Goal: Transaction & Acquisition: Obtain resource

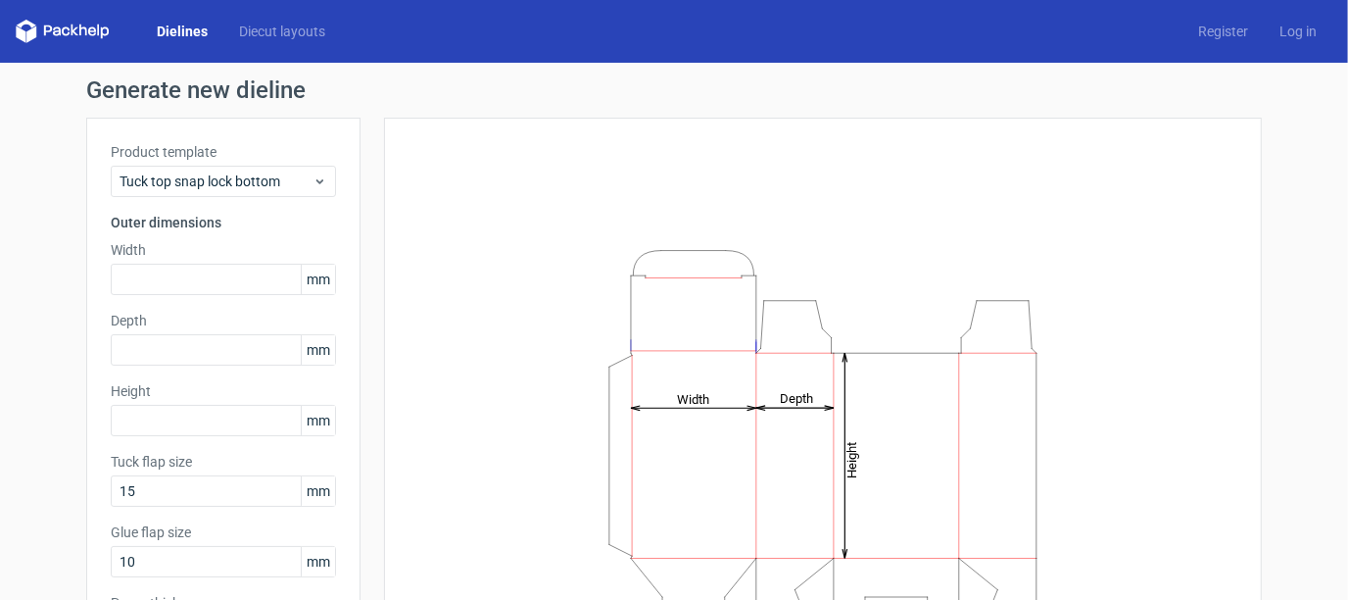
click at [172, 26] on link "Dielines" at bounding box center [182, 32] width 82 height 20
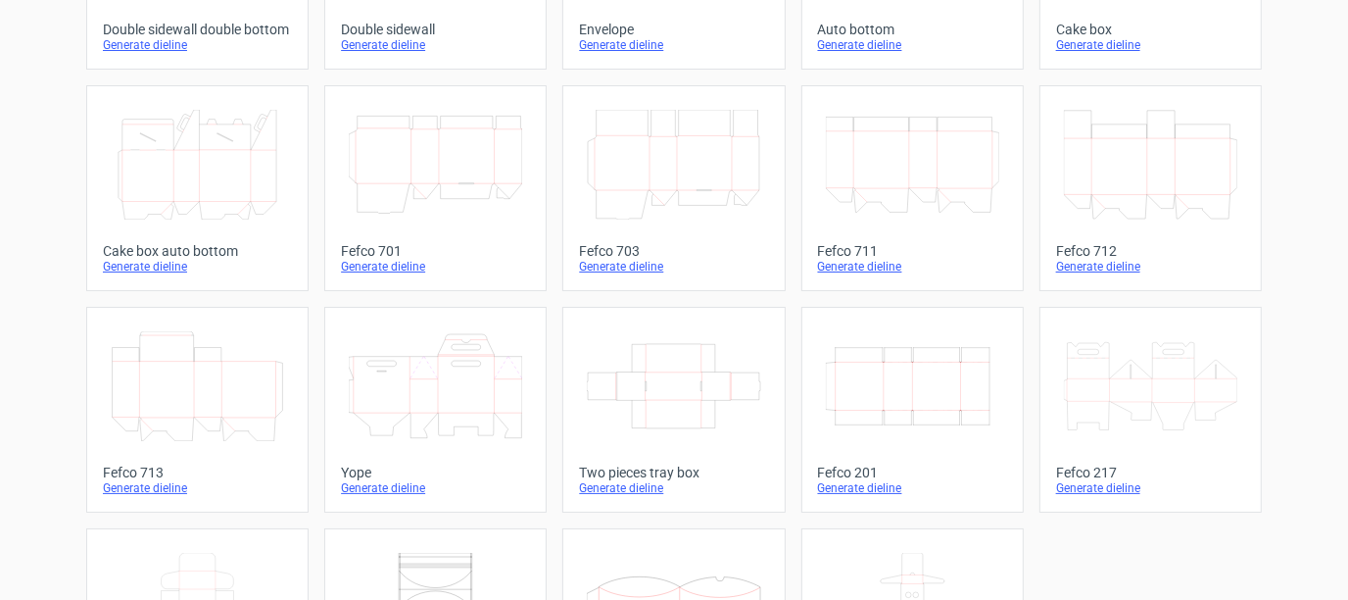
scroll to position [490, 0]
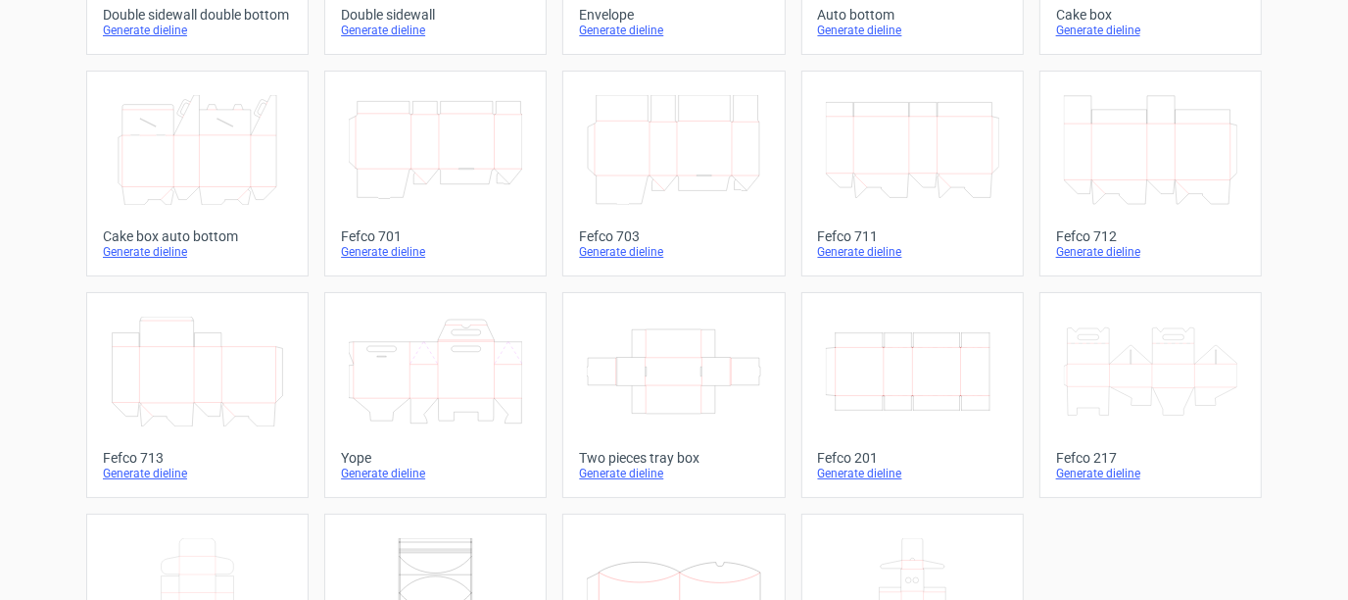
click at [405, 359] on icon at bounding box center [435, 371] width 173 height 110
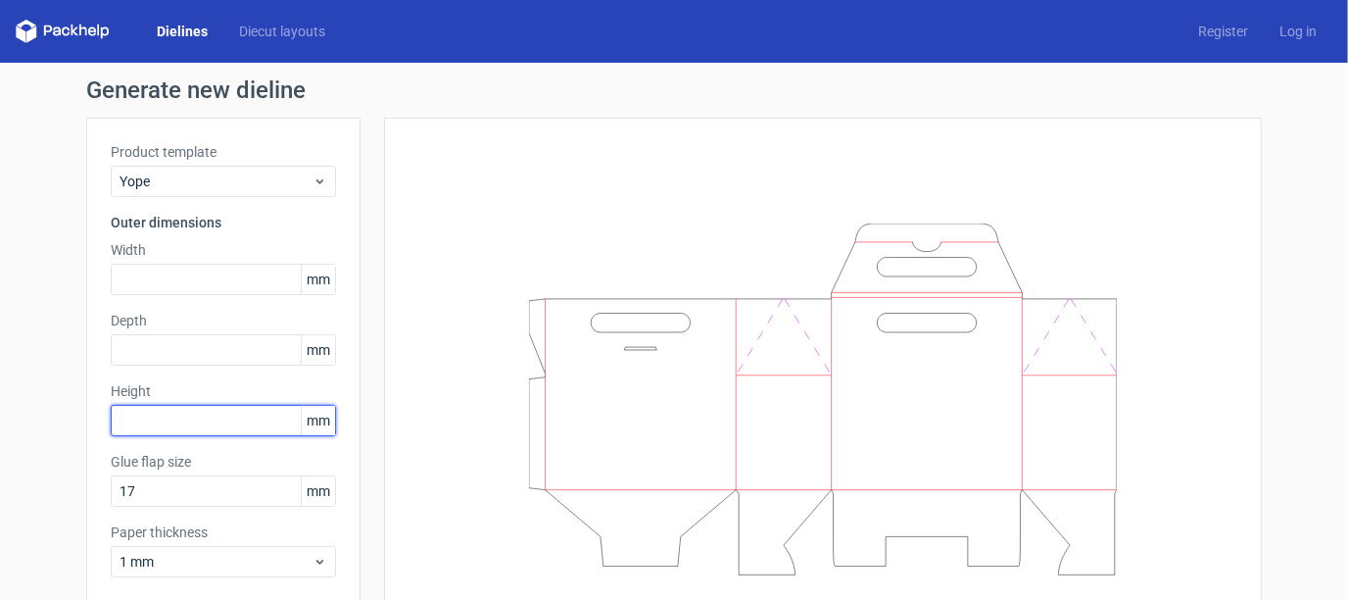
click at [197, 414] on input "text" at bounding box center [223, 420] width 225 height 31
type input "192"
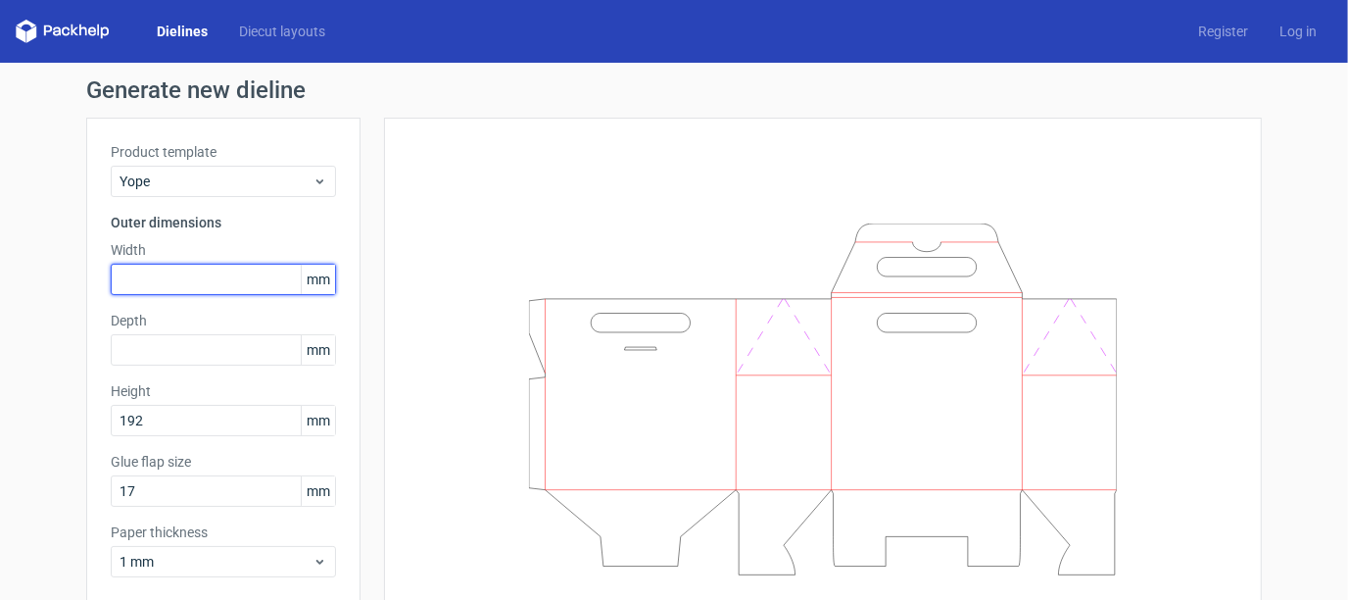
click at [185, 274] on input "text" at bounding box center [223, 279] width 225 height 31
type input "137"
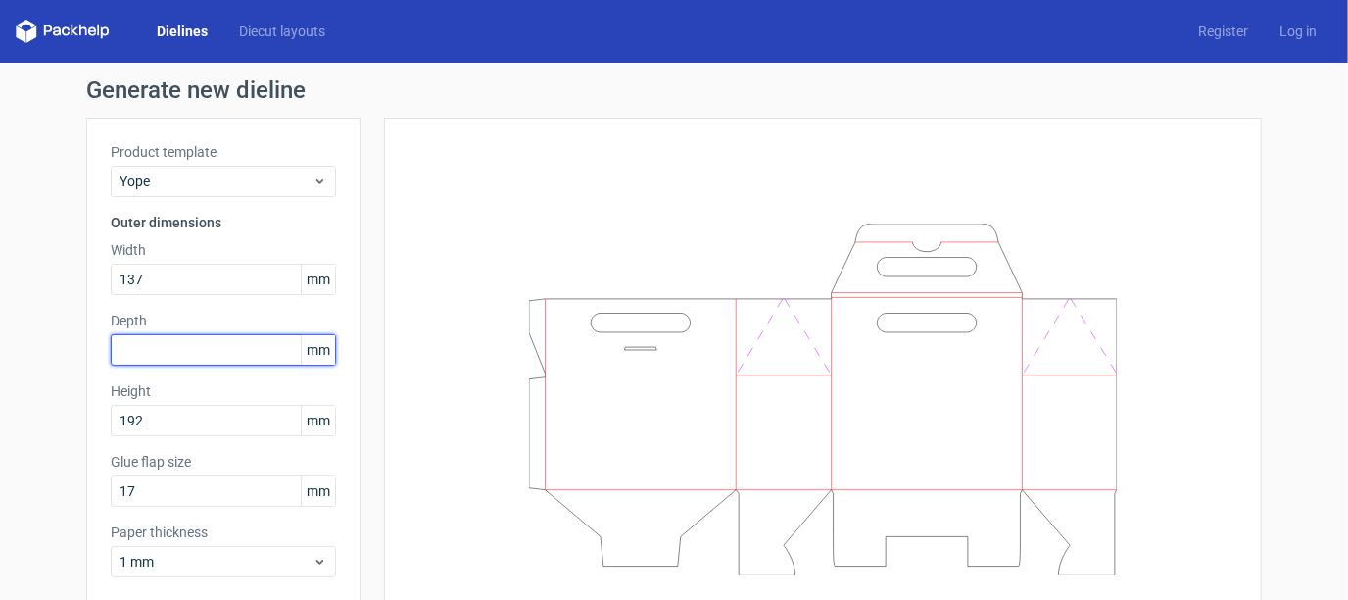
click at [193, 349] on input "text" at bounding box center [223, 349] width 225 height 31
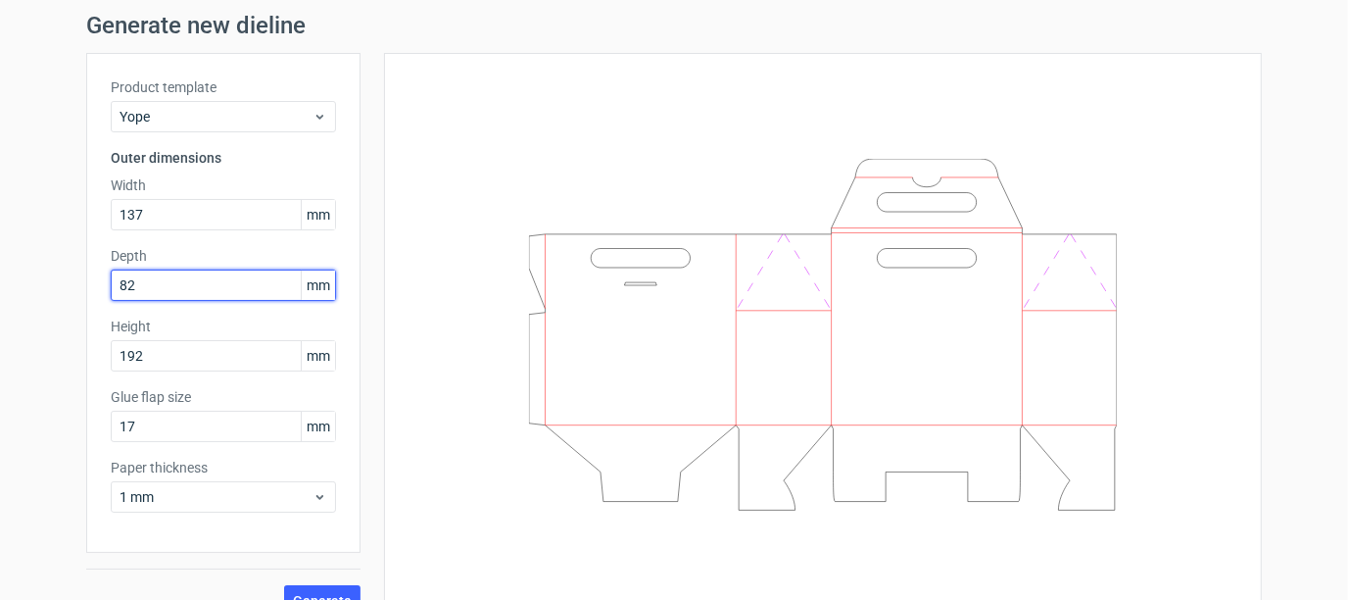
scroll to position [95, 0]
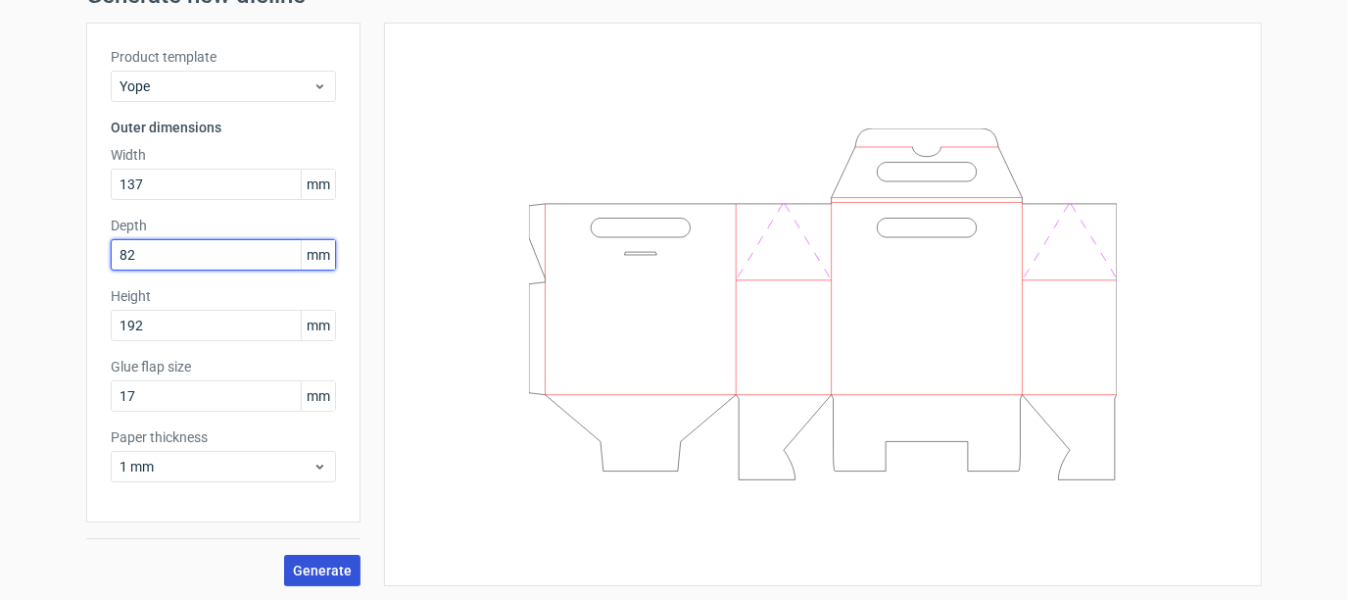
type input "82"
click at [309, 575] on span "Generate" at bounding box center [322, 570] width 59 height 14
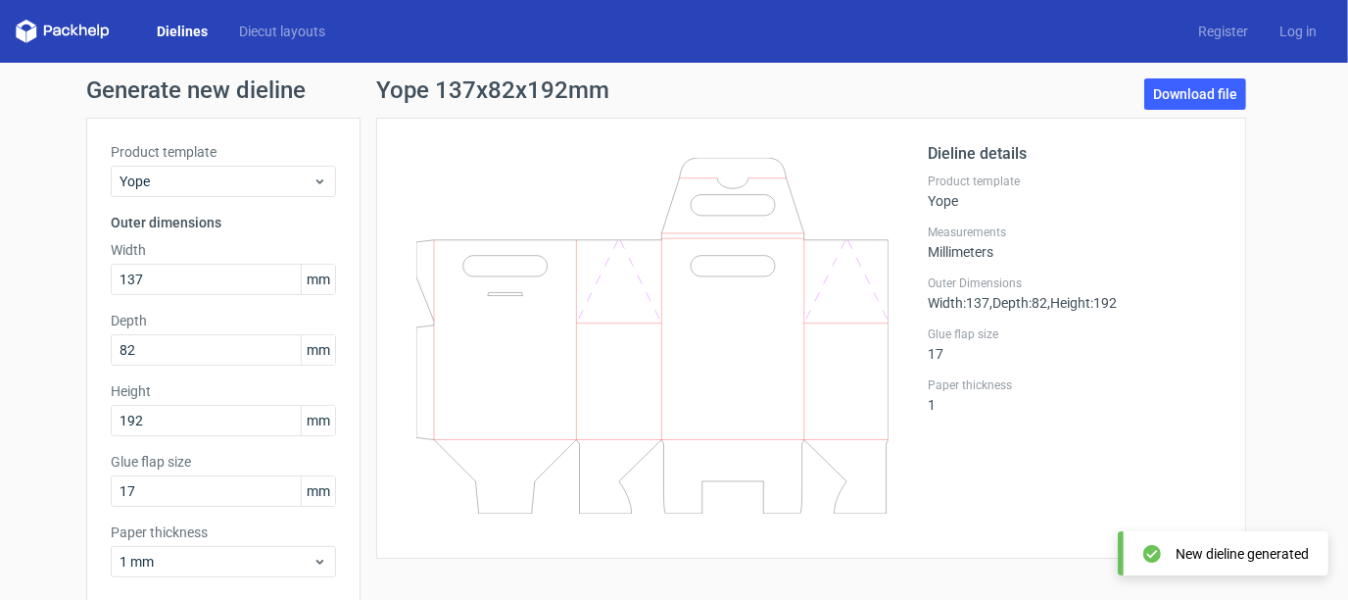
click at [1178, 74] on div "Generate new dieline Product template Yope Outer dimensions Width 137 mm Depth …" at bounding box center [674, 380] width 1348 height 634
click at [1190, 86] on link "Download file" at bounding box center [1195, 93] width 102 height 31
click at [185, 23] on link "Dielines" at bounding box center [182, 32] width 82 height 20
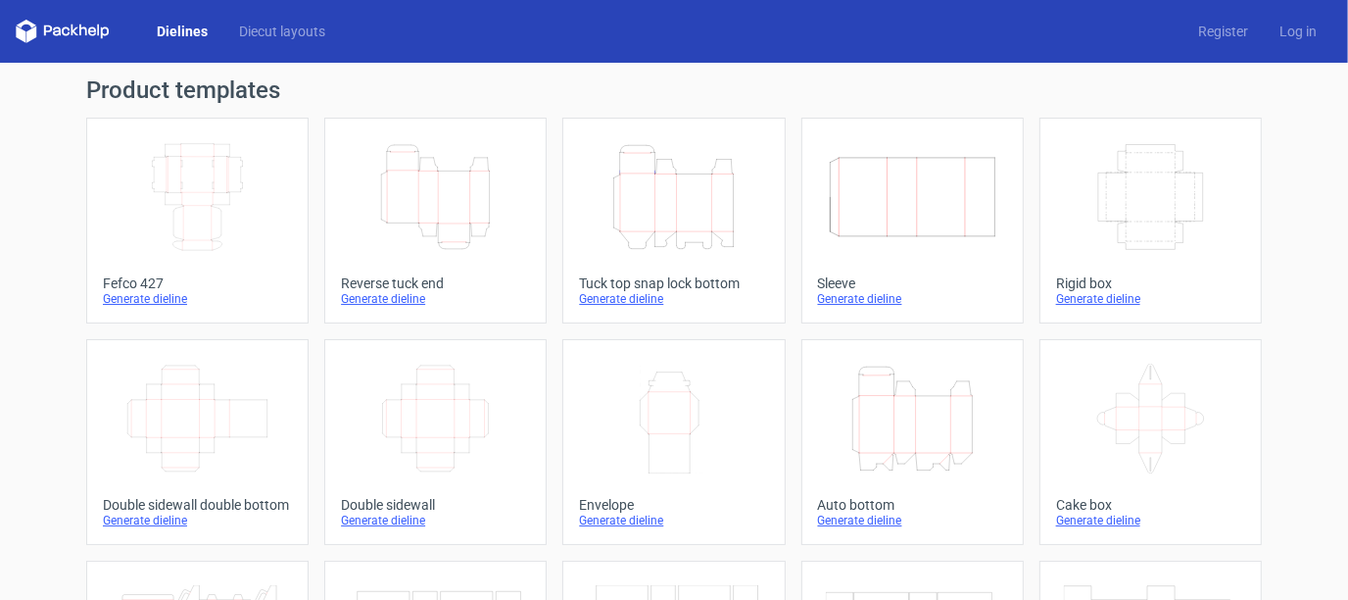
click at [255, 192] on icon "Width Depth Height" at bounding box center [197, 197] width 173 height 110
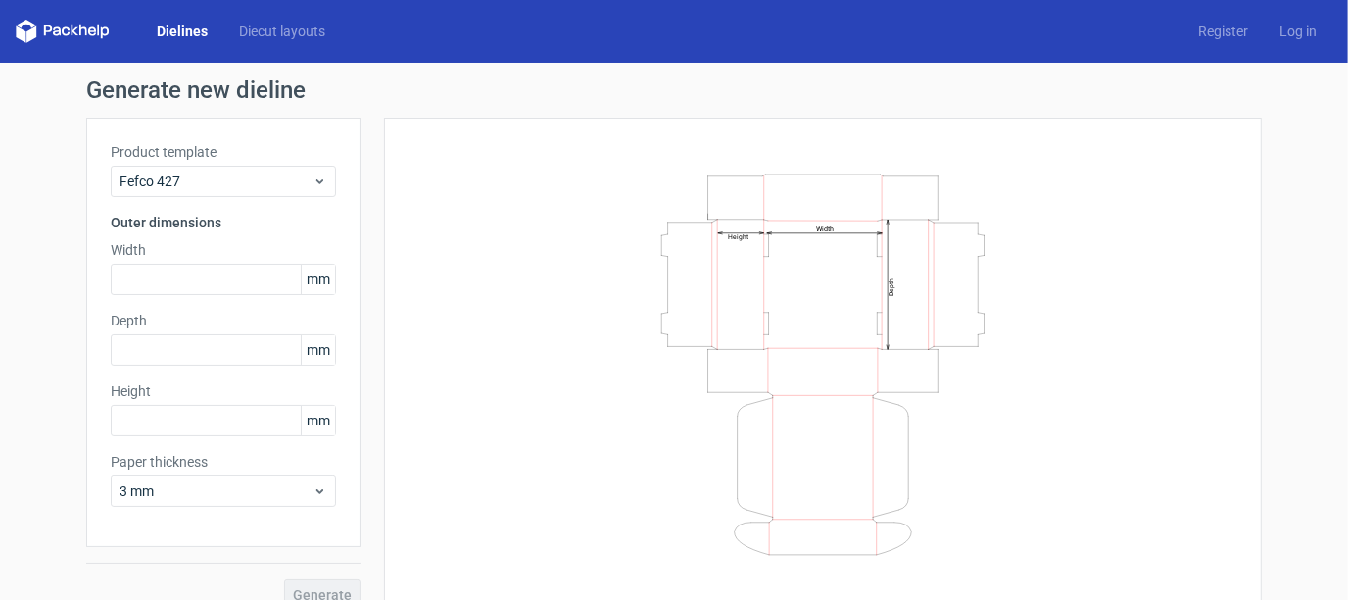
click at [64, 236] on div "Generate new dieline Product template Fefco 427 Outer dimensions Width mm Depth…" at bounding box center [674, 344] width 1348 height 563
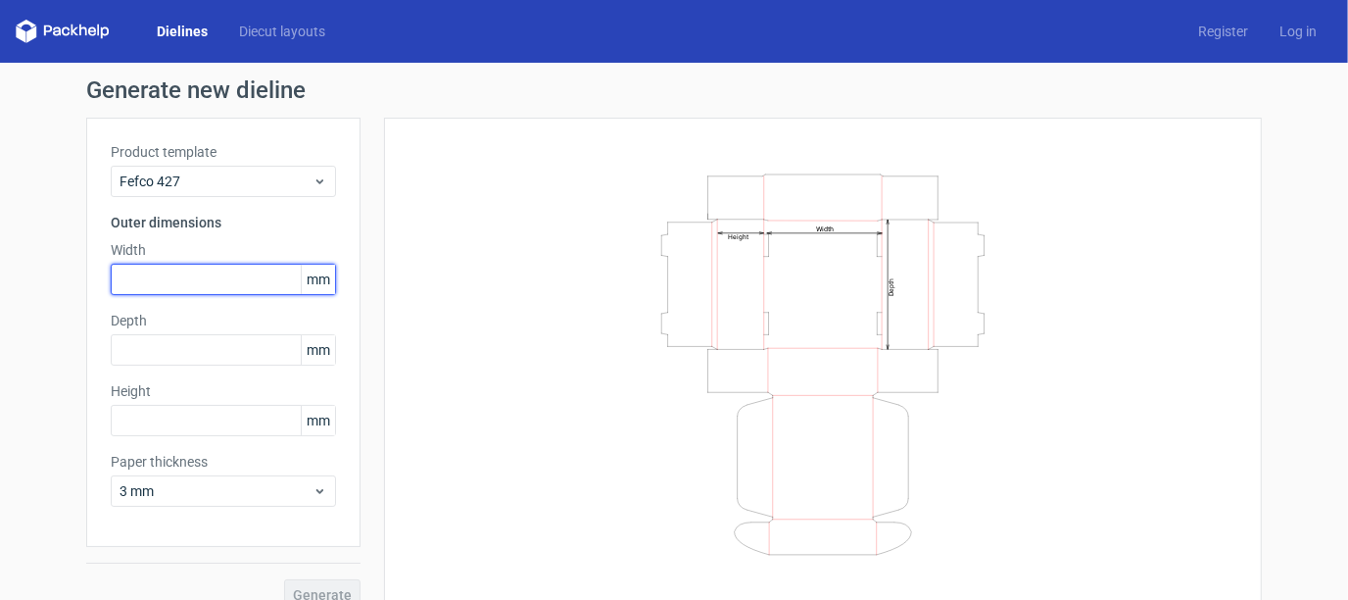
click at [179, 281] on input "text" at bounding box center [223, 279] width 225 height 31
type input "254"
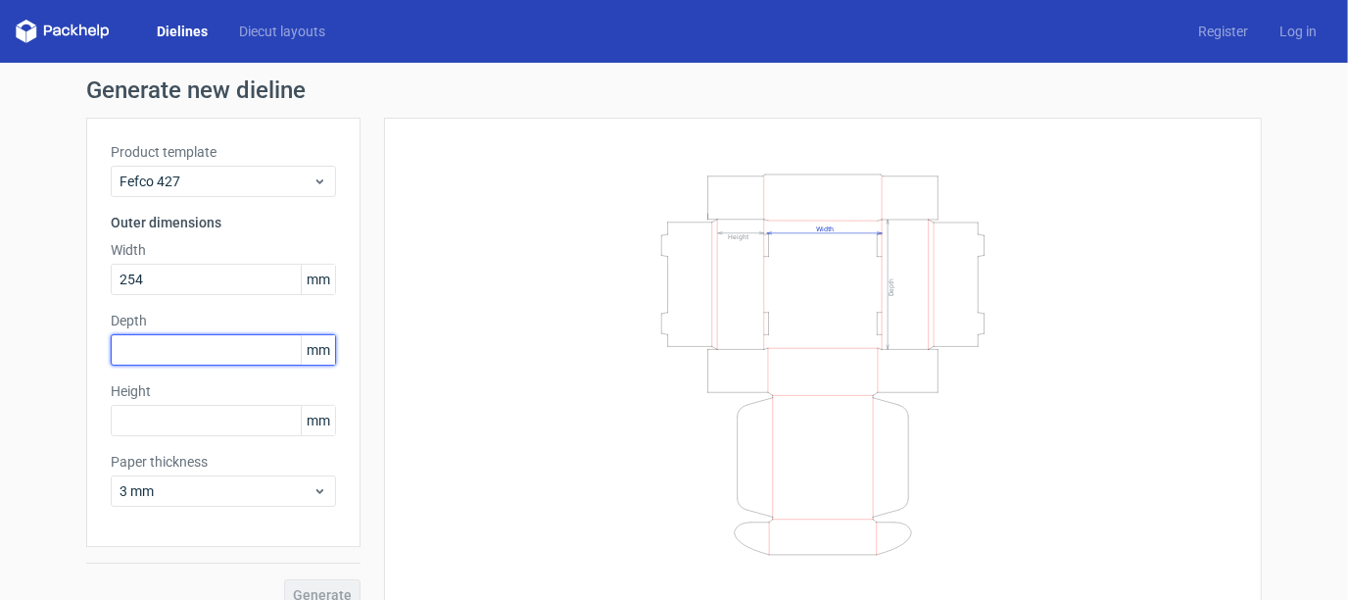
click at [208, 352] on input "text" at bounding box center [223, 349] width 225 height 31
type input "165"
click at [86, 387] on div "Product template Fefco 427 Outer dimensions Width 254 mm Depth 165 mm Height mm…" at bounding box center [223, 332] width 274 height 429
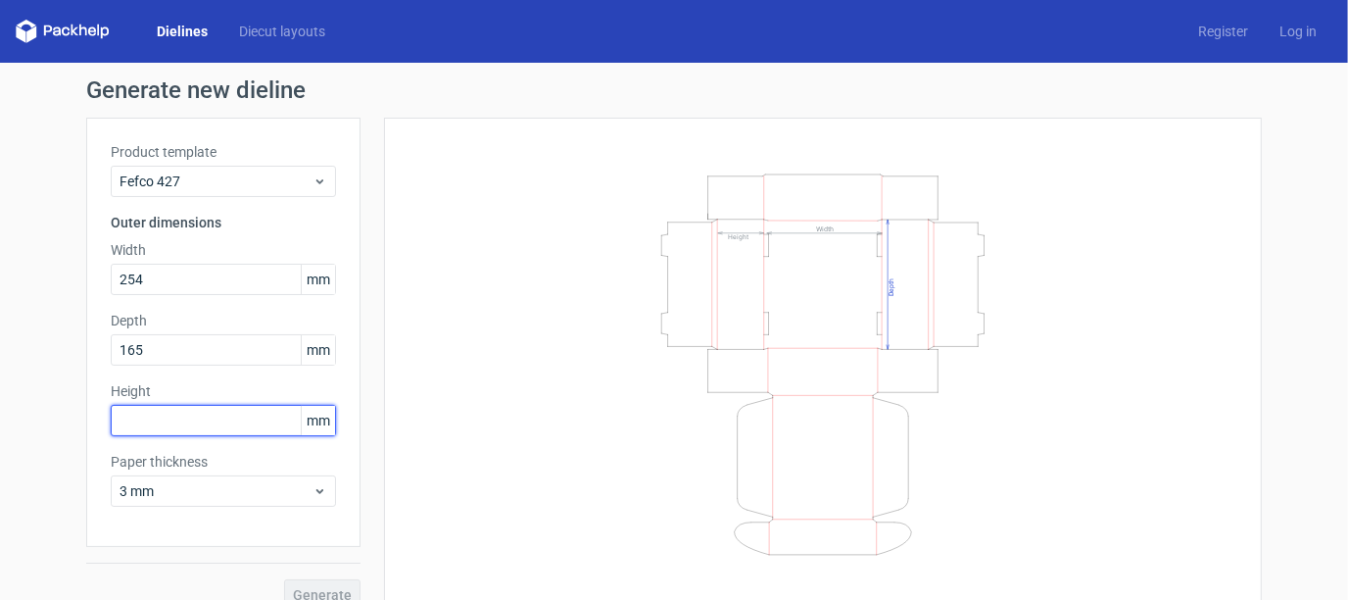
click at [229, 420] on input "text" at bounding box center [223, 420] width 225 height 31
type input "89"
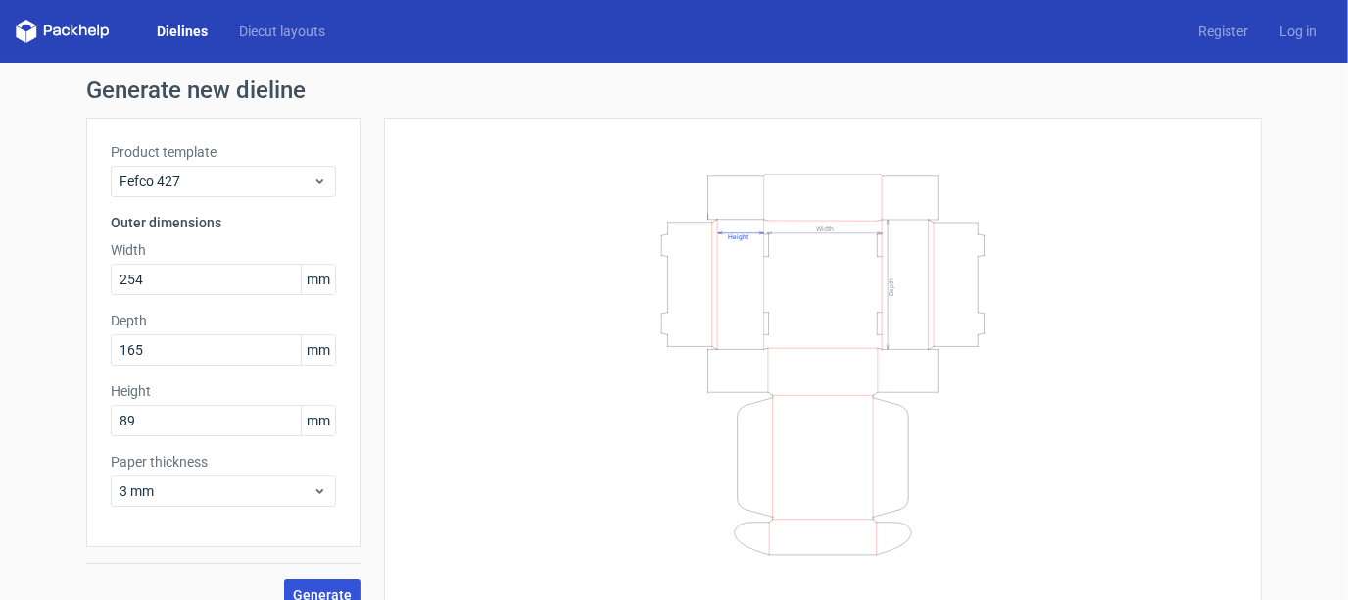
click at [323, 588] on span "Generate" at bounding box center [322, 595] width 59 height 14
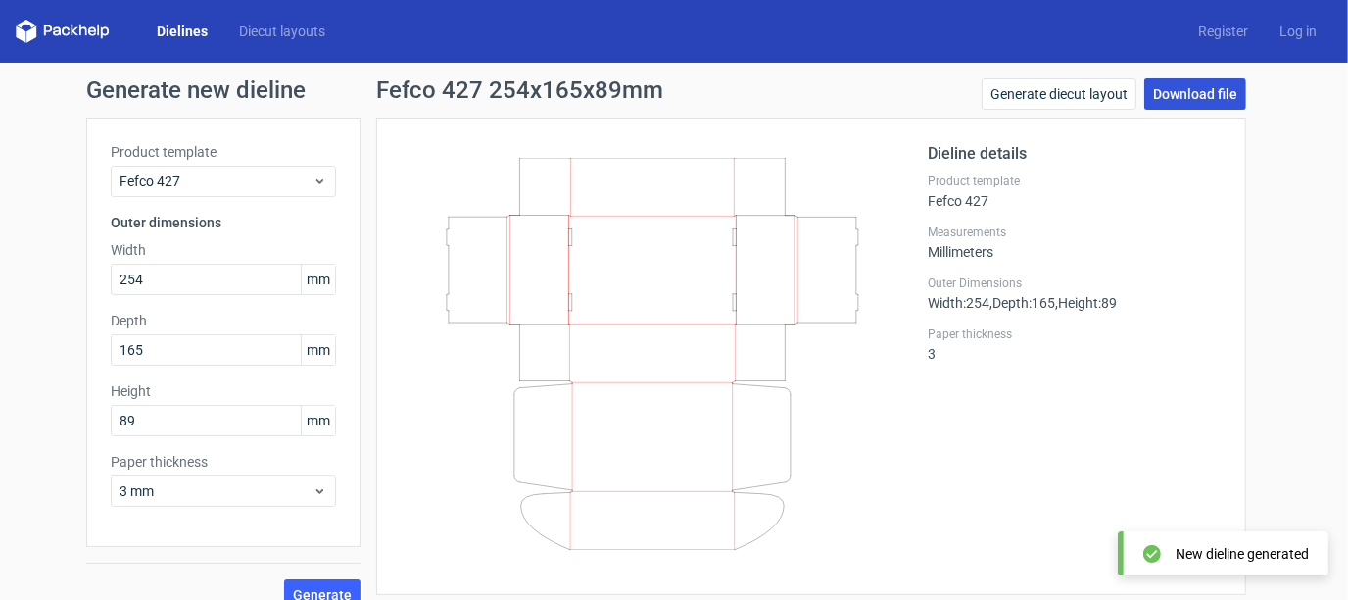
click at [1186, 101] on link "Download file" at bounding box center [1195, 93] width 102 height 31
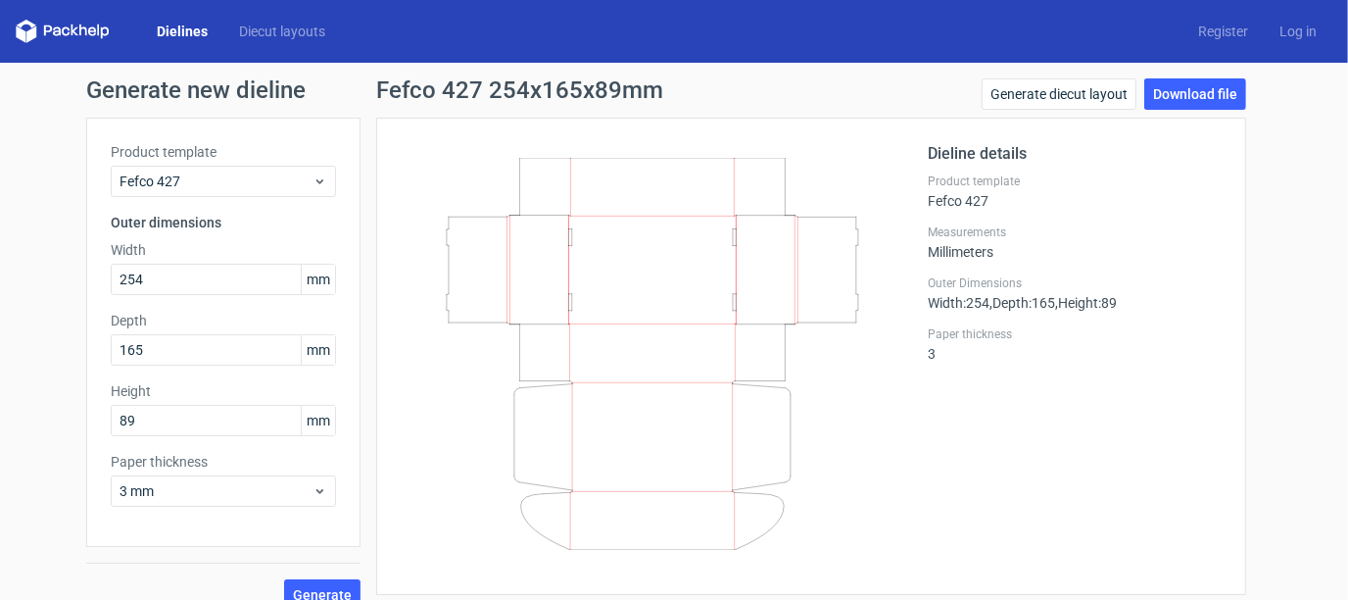
drag, startPoint x: 0, startPoint y: 330, endPoint x: 26, endPoint y: 343, distance: 29.4
click at [1, 330] on div "Generate new dieline Product template Fefco 427 Outer dimensions Width 254 mm D…" at bounding box center [674, 344] width 1348 height 563
drag, startPoint x: 136, startPoint y: 336, endPoint x: 44, endPoint y: 341, distance: 92.2
click at [0, 336] on div "Generate new dieline Product template Fefco 427 Outer dimensions Width 254 mm D…" at bounding box center [674, 344] width 1348 height 563
click at [284, 579] on button "Generate" at bounding box center [322, 594] width 76 height 31
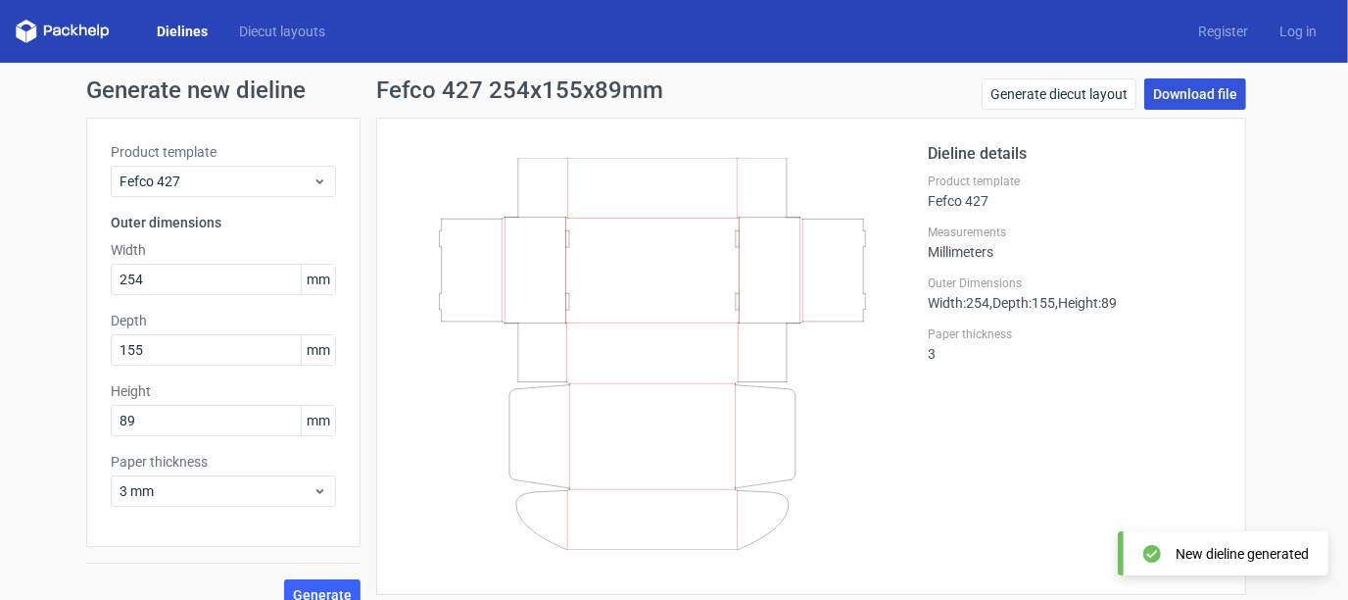
click at [1198, 89] on link "Download file" at bounding box center [1195, 93] width 102 height 31
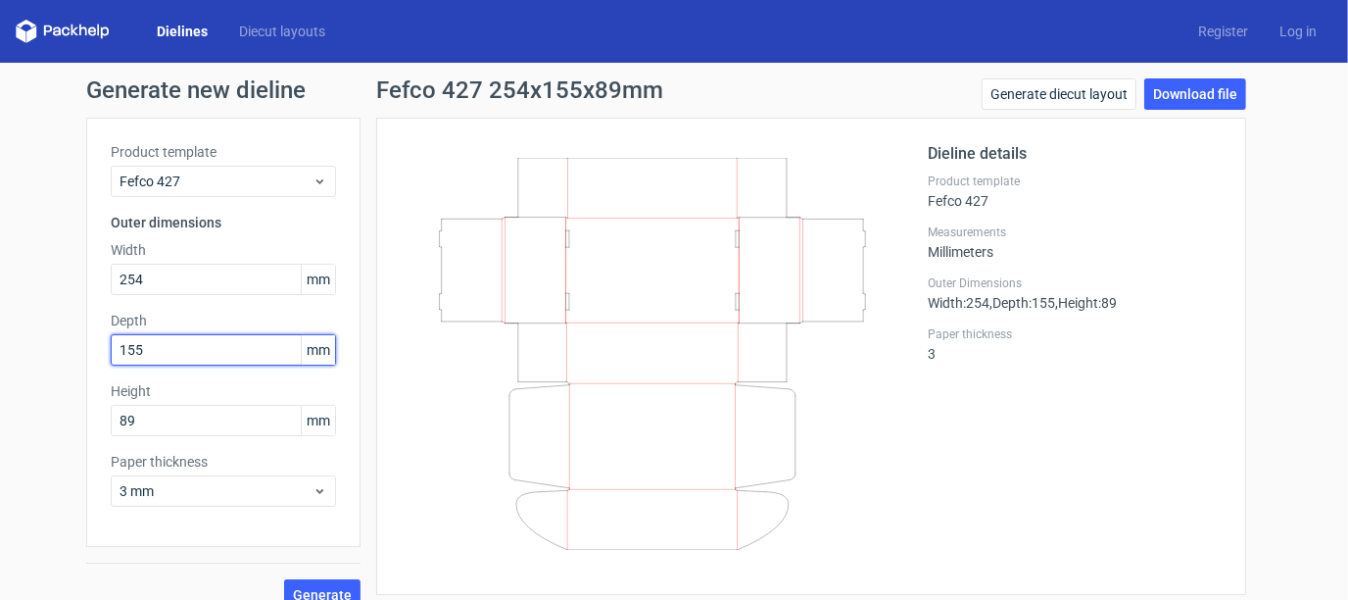
drag, startPoint x: 203, startPoint y: 350, endPoint x: 0, endPoint y: 356, distance: 202.9
click at [0, 359] on div "Generate new dieline Product template Fefco 427 Outer dimensions Width 254 mm D…" at bounding box center [674, 344] width 1348 height 563
type input "150"
click at [284, 579] on button "Generate" at bounding box center [322, 594] width 76 height 31
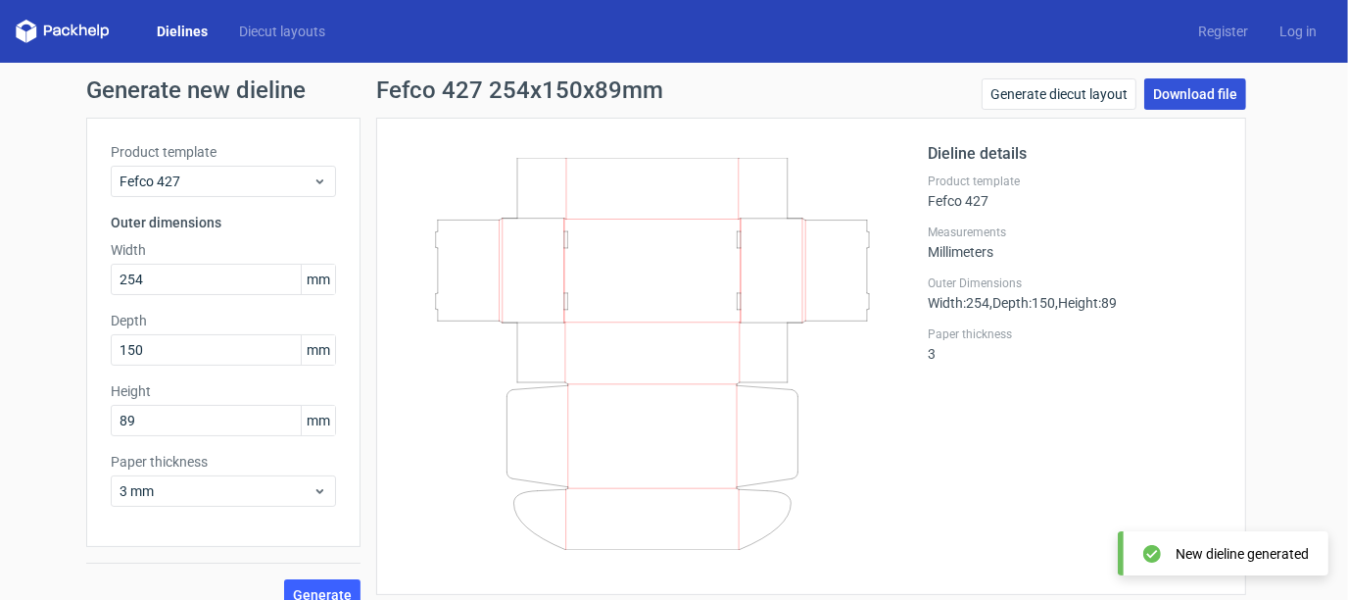
click at [1211, 98] on link "Download file" at bounding box center [1195, 93] width 102 height 31
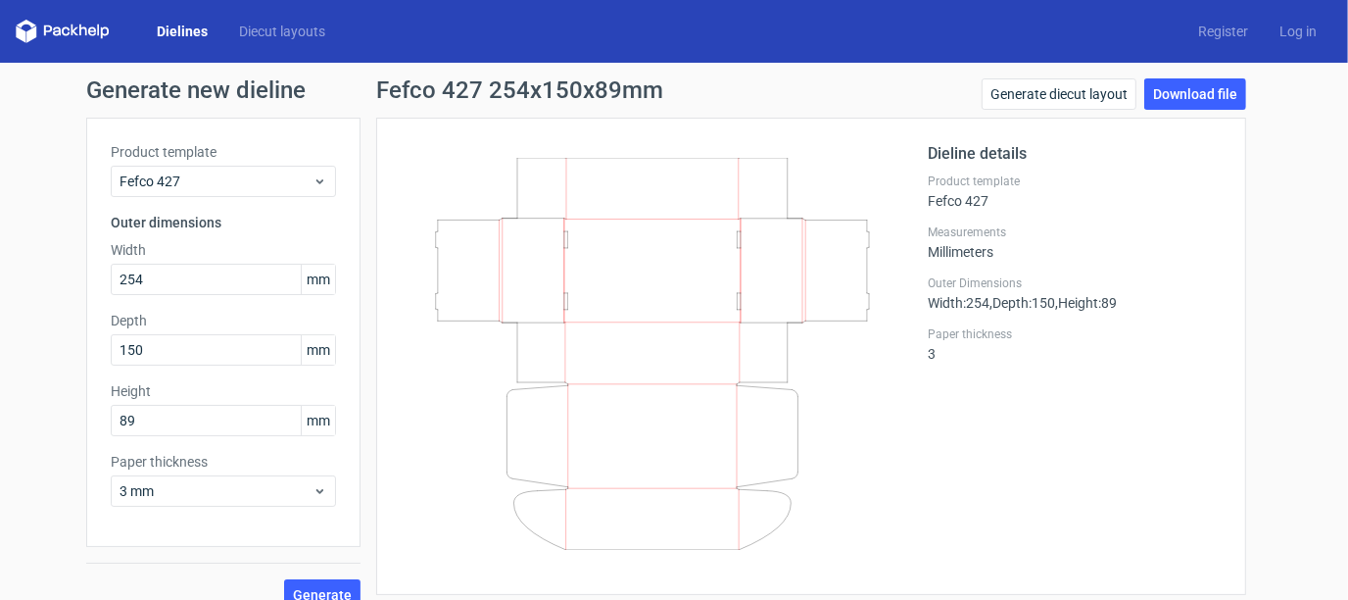
click at [69, 344] on div "Generate new dieline Product template Fefco 427 Outer dimensions Width 254 mm D…" at bounding box center [674, 344] width 1348 height 563
drag, startPoint x: 151, startPoint y: 415, endPoint x: 30, endPoint y: 400, distance: 121.5
click at [86, 418] on div "Product template Fefco 427 Outer dimensions Width 254 mm Depth 150 mm Height 89…" at bounding box center [223, 332] width 274 height 429
type input "83"
click at [284, 579] on button "Generate" at bounding box center [322, 594] width 76 height 31
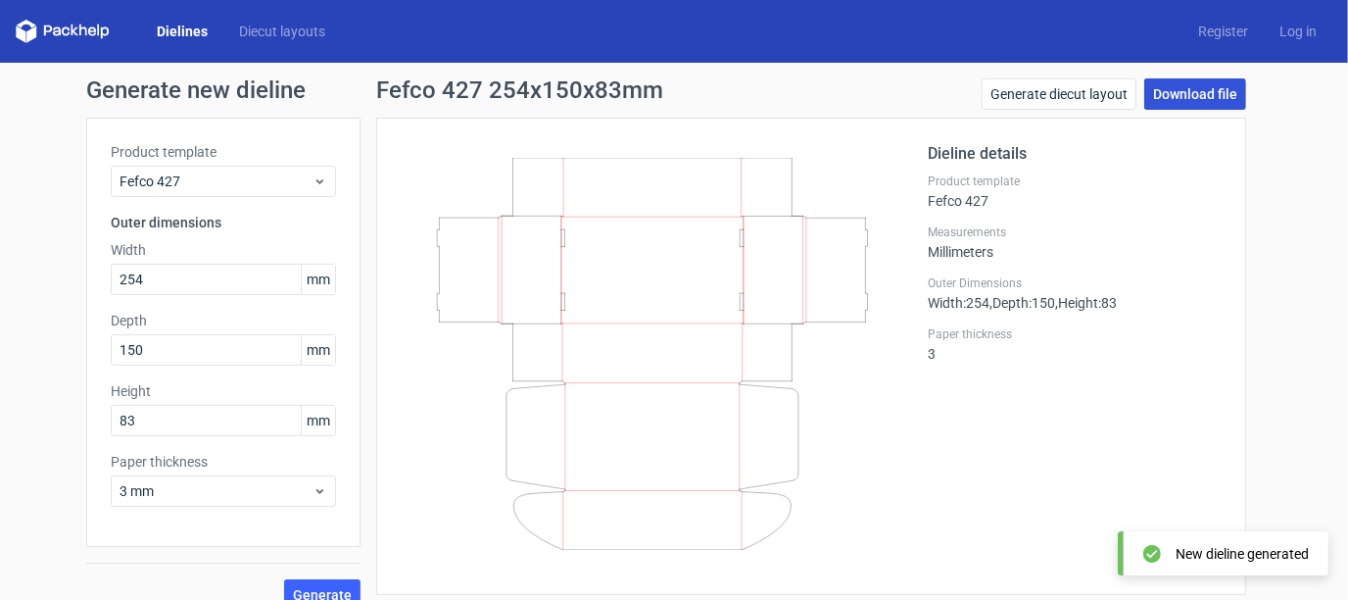
click at [1201, 96] on link "Download file" at bounding box center [1195, 93] width 102 height 31
